Goal: Information Seeking & Learning: Understand process/instructions

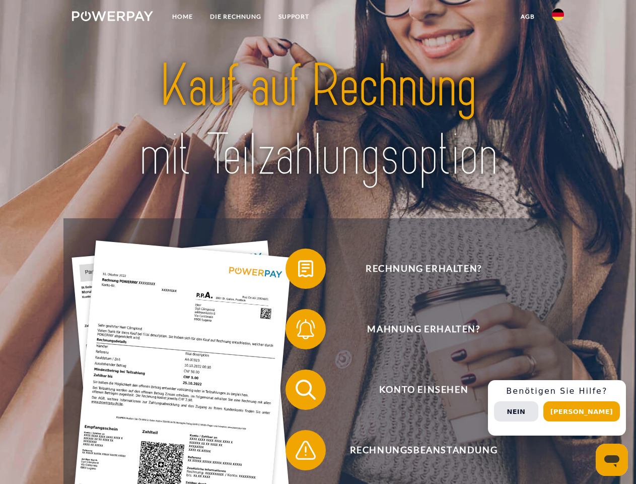
click at [112, 18] on img at bounding box center [112, 16] width 81 height 10
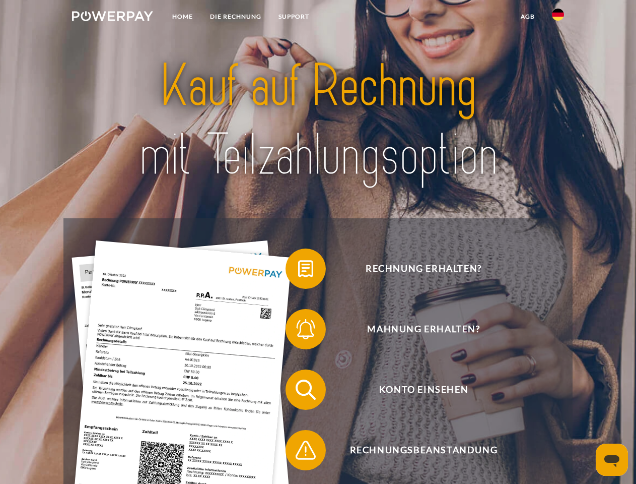
click at [558, 18] on img at bounding box center [558, 15] width 12 height 12
click at [527, 17] on link "agb" at bounding box center [527, 17] width 31 height 18
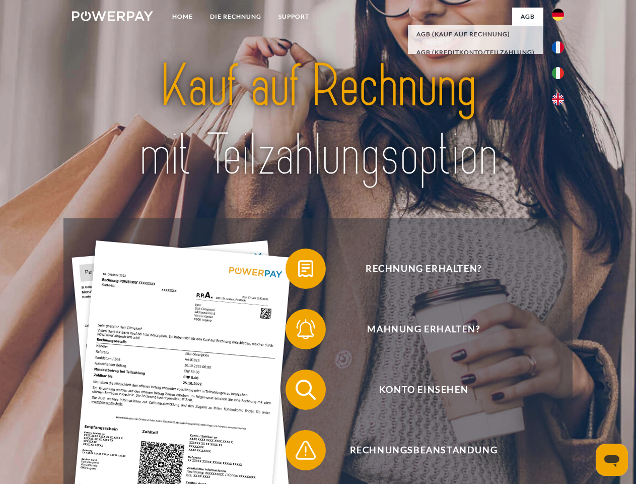
click at [298, 270] on span at bounding box center [290, 268] width 50 height 50
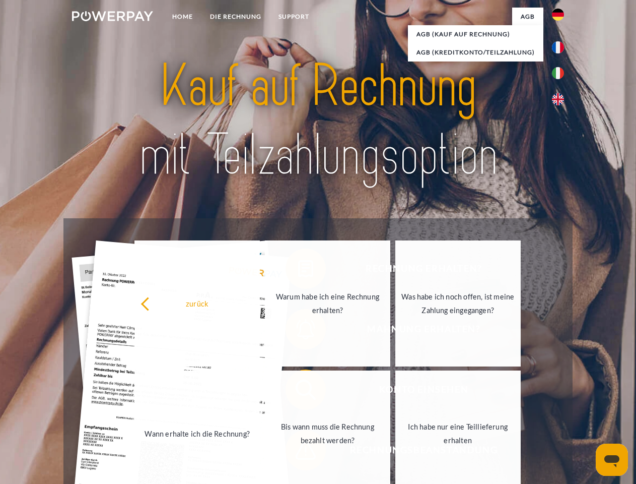
click at [260, 391] on link "Wann erhalte ich die Rechnung?" at bounding box center [196, 433] width 125 height 126
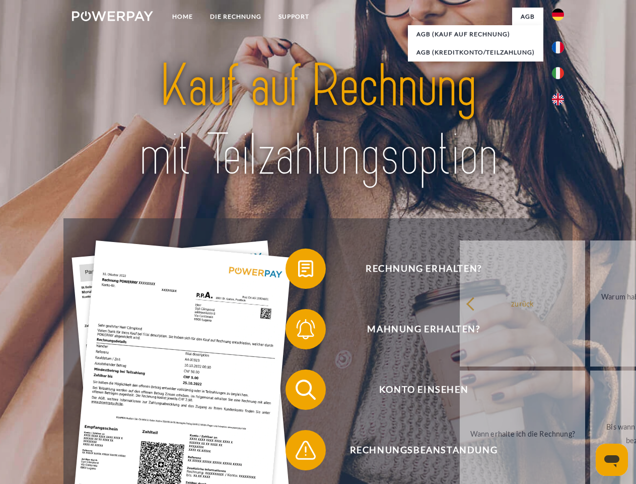
click at [298, 452] on span at bounding box center [290, 450] width 50 height 50
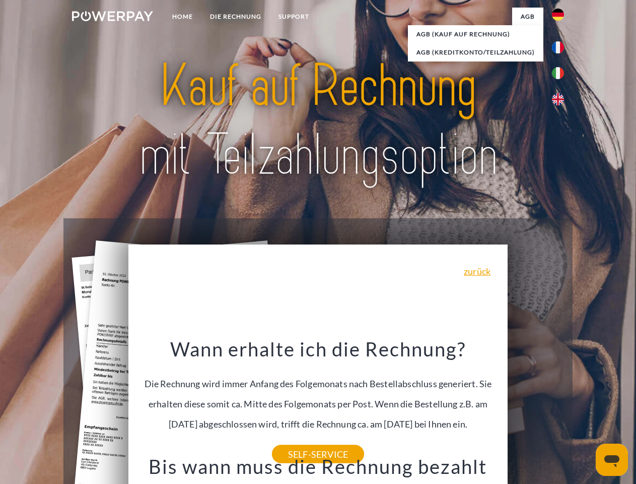
click at [536, 410] on span "Konto einsehen" at bounding box center [423, 389] width 247 height 40
click at [585, 411] on header "Home DIE RECHNUNG SUPPORT" at bounding box center [318, 348] width 636 height 696
